Goal: Transaction & Acquisition: Purchase product/service

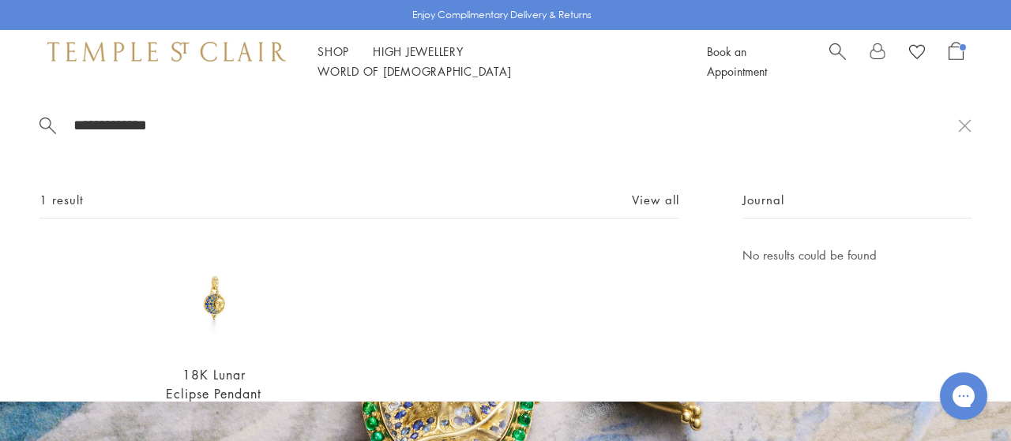
type input "**********"
click at [215, 301] on img at bounding box center [214, 299] width 106 height 106
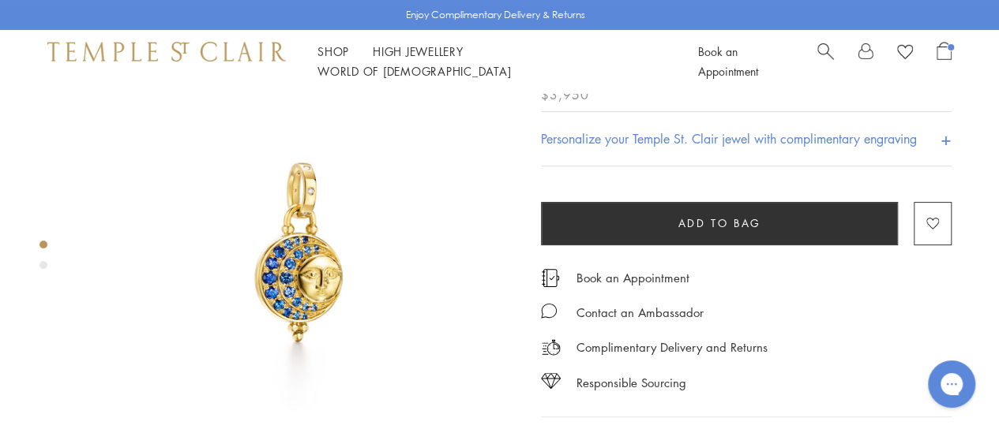
scroll to position [47, 0]
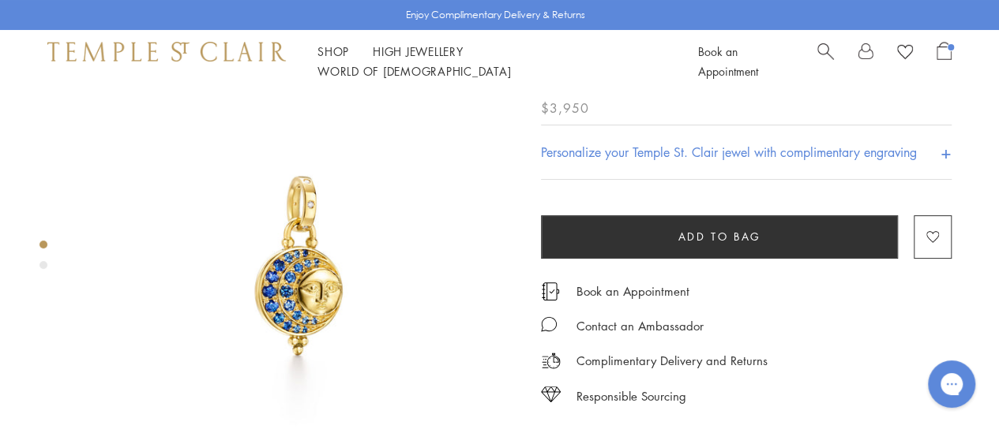
click at [702, 143] on h4 "Personalize your Temple St. Clair jewel with complimentary engraving" at bounding box center [729, 152] width 376 height 19
